Goal: Find specific page/section: Find specific page/section

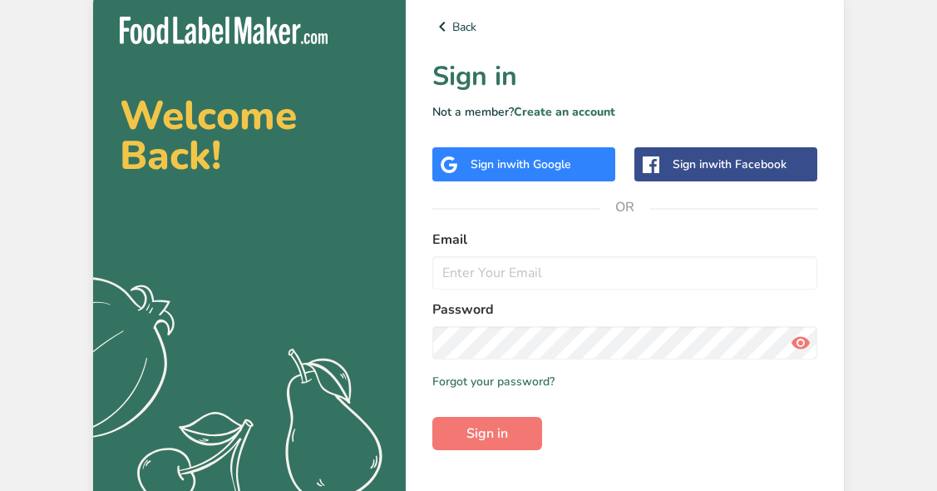
click at [482, 275] on input "email" at bounding box center [625, 272] width 385 height 33
click at [905, 146] on div "Welcome Back! .a{fill:#f5f3ed;} Back Sign in Not a member? Create an account Si…" at bounding box center [468, 266] width 937 height 533
type input "[PERSON_NAME][EMAIL_ADDRESS][DOMAIN_NAME]"
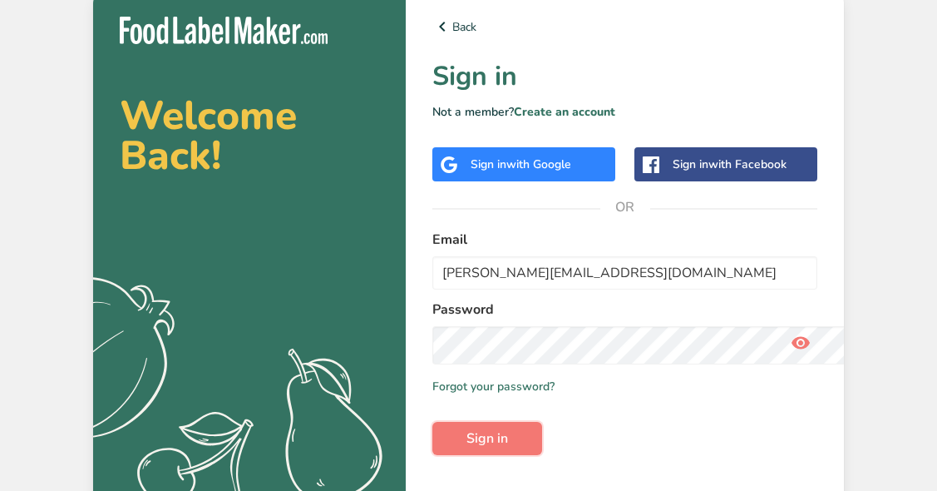
click at [499, 443] on button "Sign in" at bounding box center [488, 438] width 110 height 33
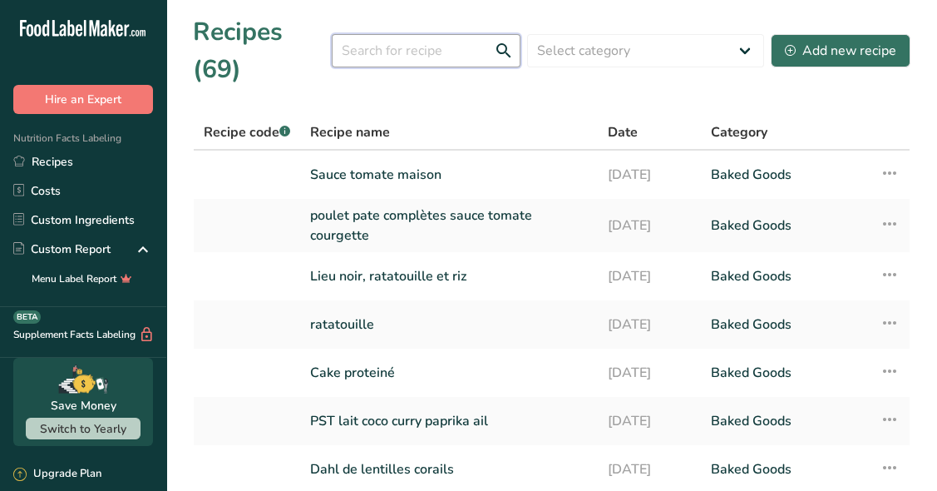
click at [431, 57] on input "text" at bounding box center [426, 50] width 189 height 33
type input "[DEMOGRAPHIC_DATA]"
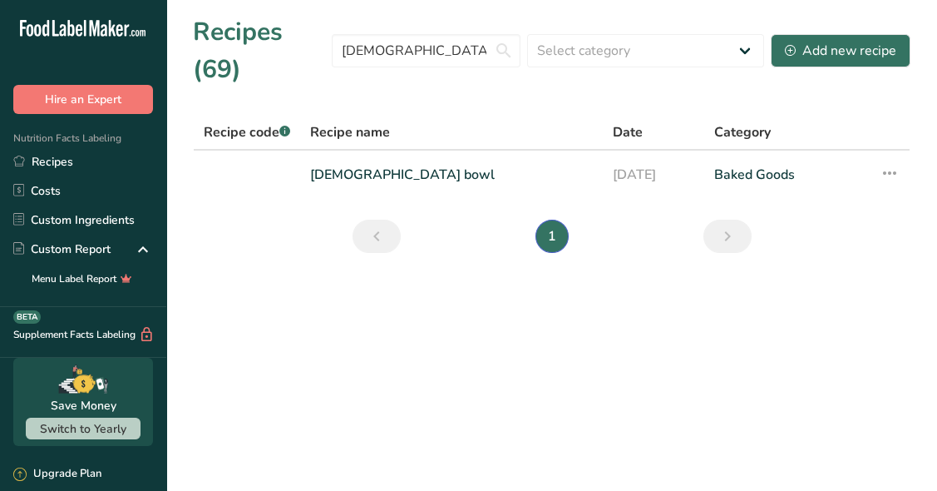
click at [335, 181] on link "[DEMOGRAPHIC_DATA] bowl" at bounding box center [451, 174] width 283 height 35
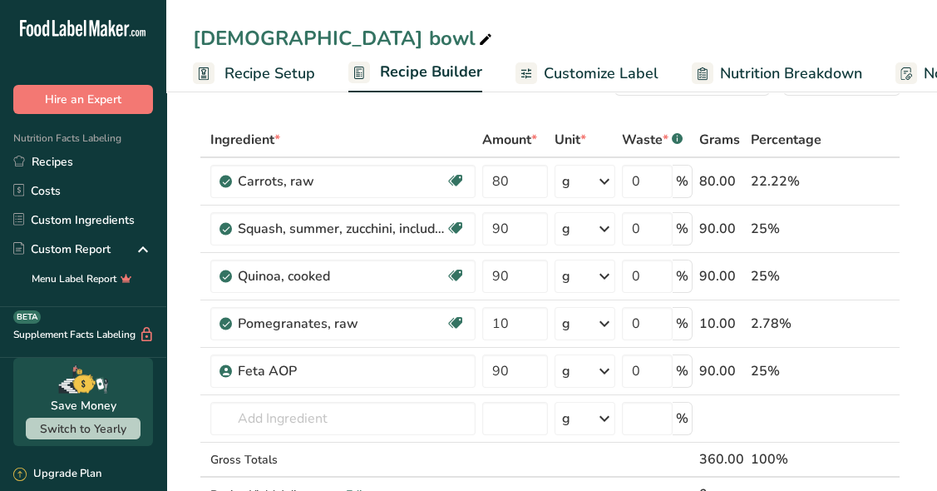
scroll to position [55, 0]
